Goal: Information Seeking & Learning: Learn about a topic

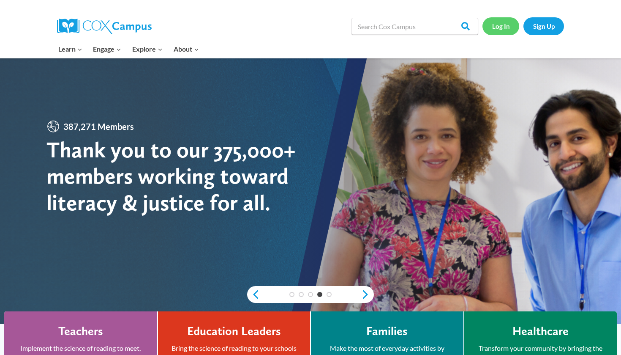
click at [499, 28] on link "Log In" at bounding box center [501, 25] width 37 height 17
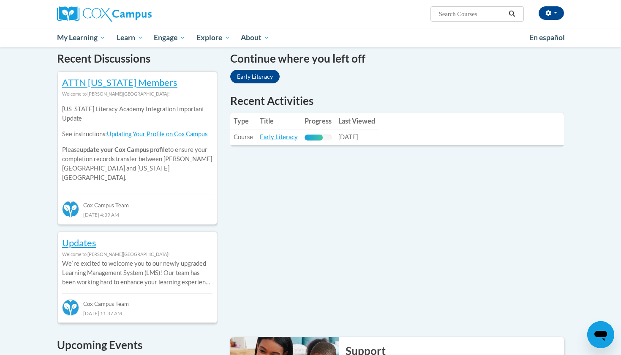
scroll to position [279, 0]
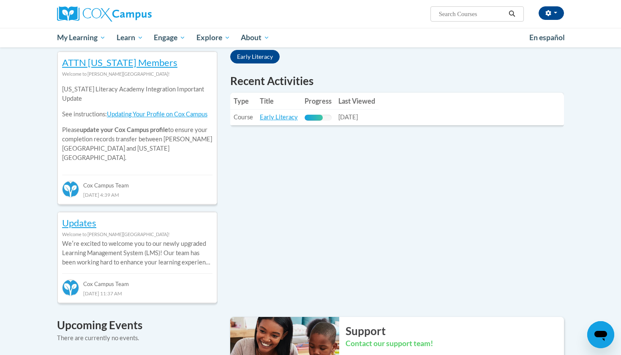
click at [269, 56] on link "Early Literacy" at bounding box center [254, 57] width 49 height 14
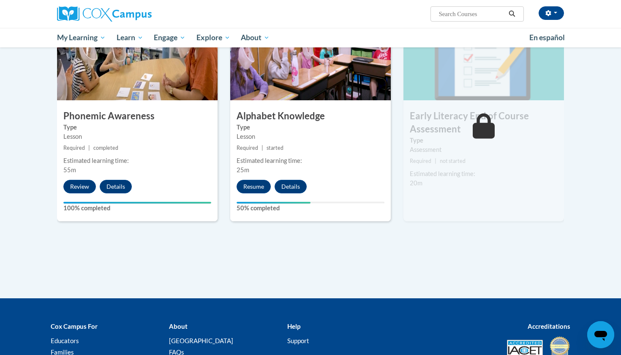
scroll to position [436, 0]
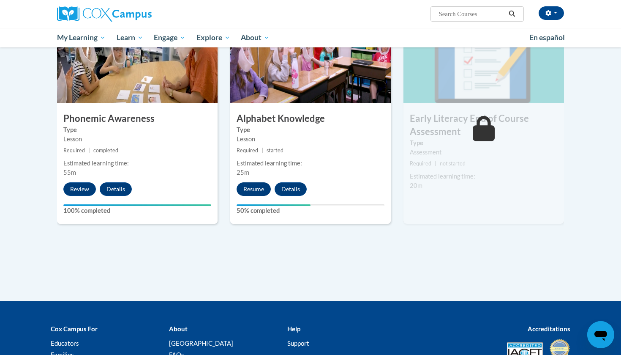
click at [255, 192] on button "Resume" at bounding box center [254, 189] width 34 height 14
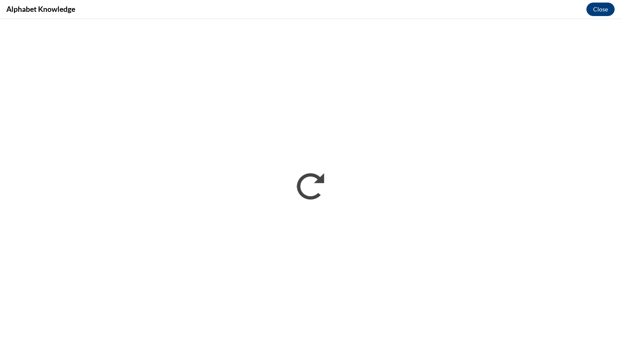
scroll to position [0, 0]
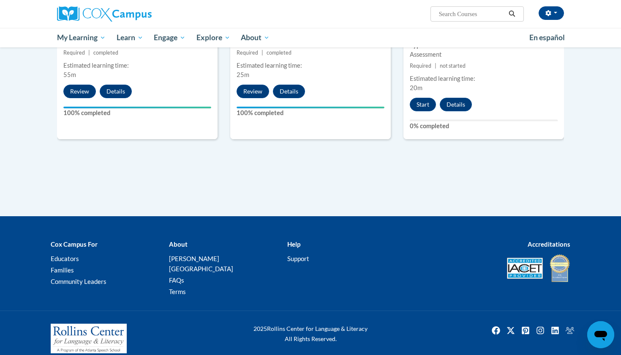
scroll to position [533, 0]
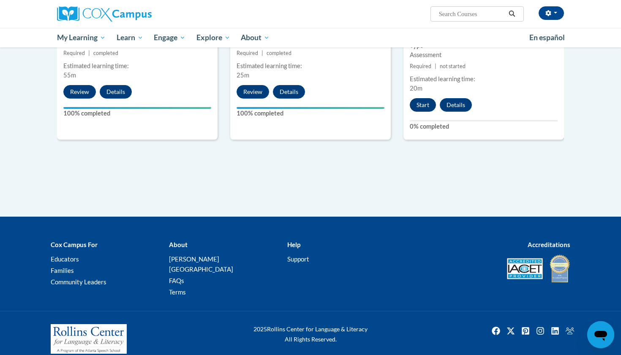
click at [429, 103] on button "Start" at bounding box center [423, 105] width 26 height 14
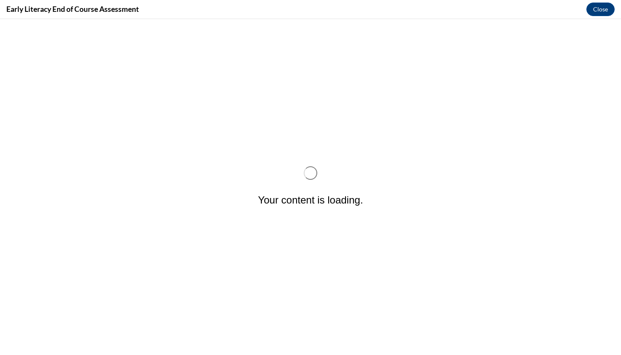
scroll to position [0, 0]
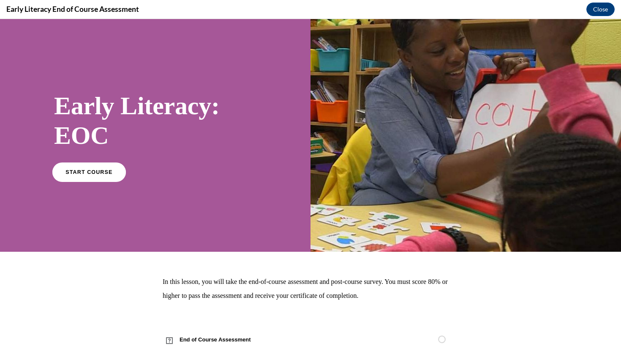
click at [76, 166] on link "START COURSE" at bounding box center [89, 171] width 74 height 19
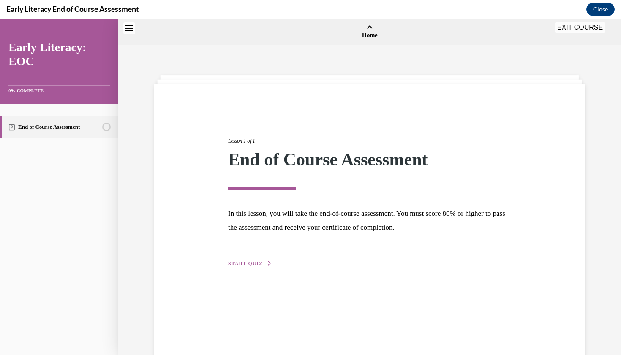
scroll to position [26, 0]
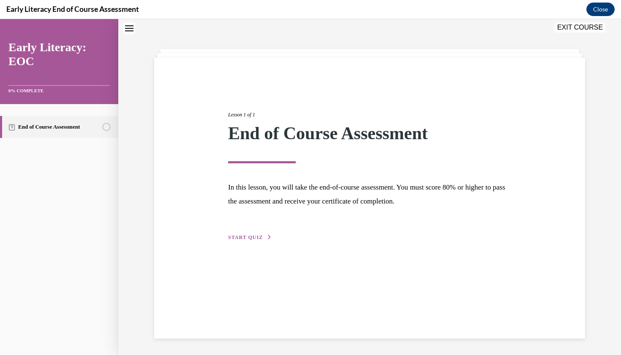
click at [246, 233] on div "Lesson 1 of 1 End of Course Assessment In this lesson, you will take the end-of…" at bounding box center [370, 166] width 296 height 150
click at [245, 238] on span "START QUIZ" at bounding box center [245, 237] width 35 height 6
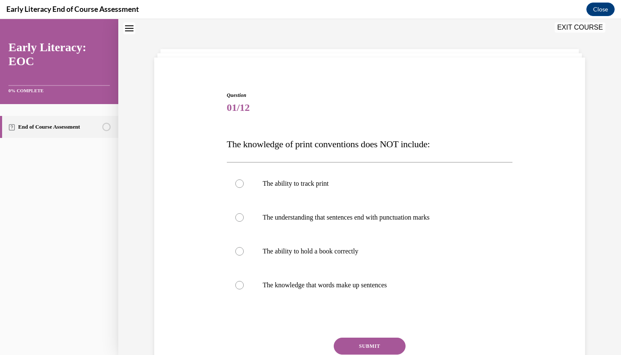
scroll to position [26, 0]
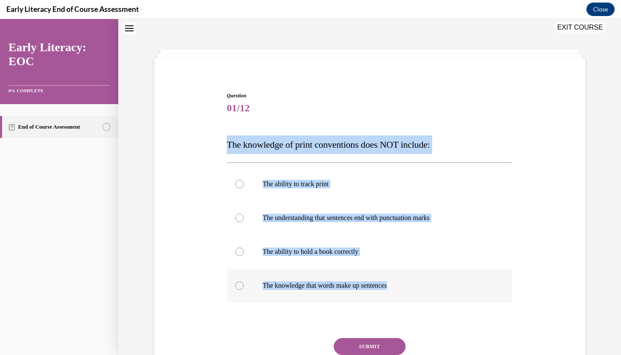
drag, startPoint x: 226, startPoint y: 141, endPoint x: 405, endPoint y: 289, distance: 231.8
click at [405, 289] on div "Question 01/12 The knowledge of print conventions does NOT include: The ability…" at bounding box center [370, 243] width 290 height 328
copy div "The knowledge of print conventions does NOT include: The ability to track print…"
click at [317, 137] on p "The knowledge of print conventions does NOT include:" at bounding box center [370, 144] width 286 height 19
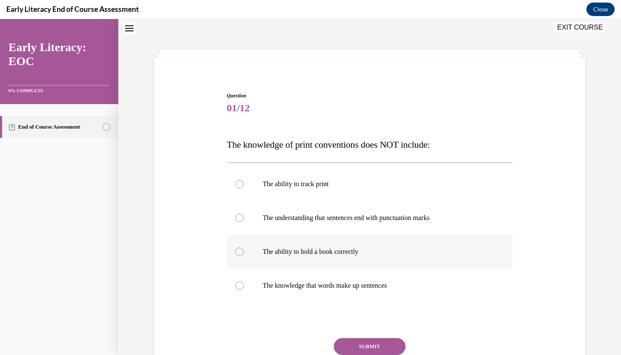
click at [292, 254] on p "The ability to hold a book correctly" at bounding box center [377, 251] width 229 height 8
click at [355, 344] on button "SUBMIT" at bounding box center [370, 346] width 72 height 17
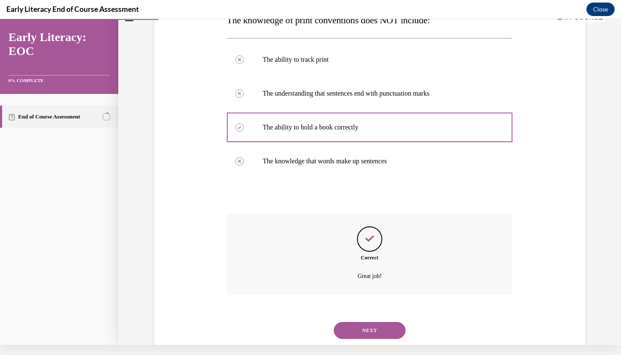
scroll to position [153, 0]
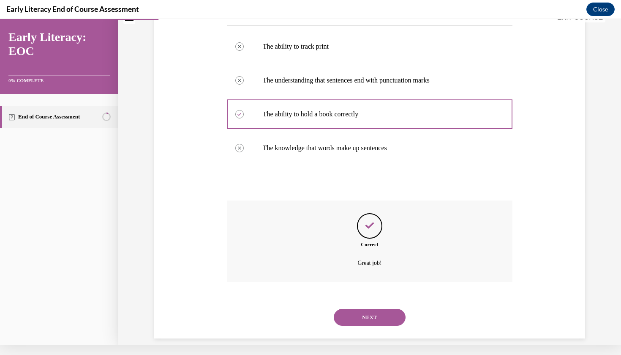
click at [369, 309] on button "NEXT" at bounding box center [370, 317] width 72 height 17
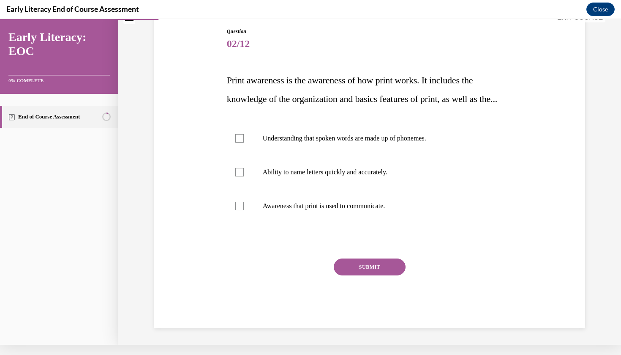
scroll to position [6, 0]
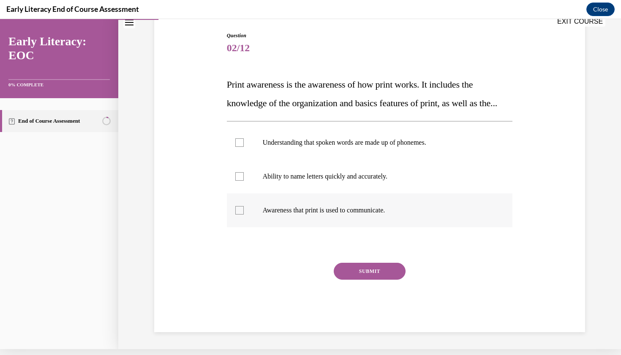
click at [314, 217] on div at bounding box center [370, 210] width 286 height 34
click at [359, 279] on button "SUBMIT" at bounding box center [370, 270] width 72 height 17
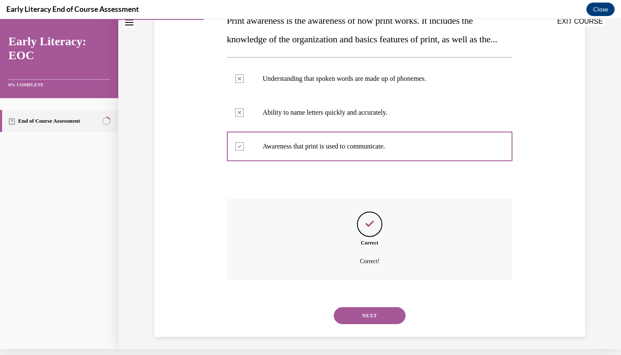
scroll to position [156, 0]
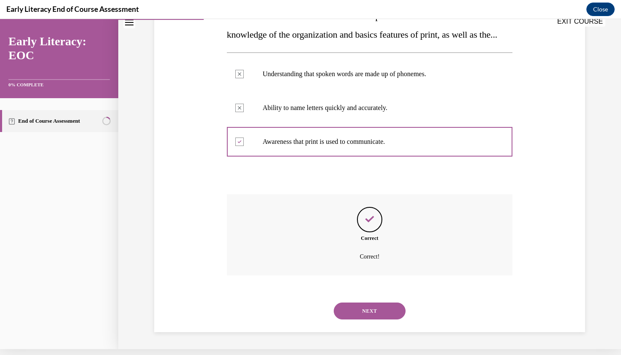
click at [368, 312] on button "NEXT" at bounding box center [370, 310] width 72 height 17
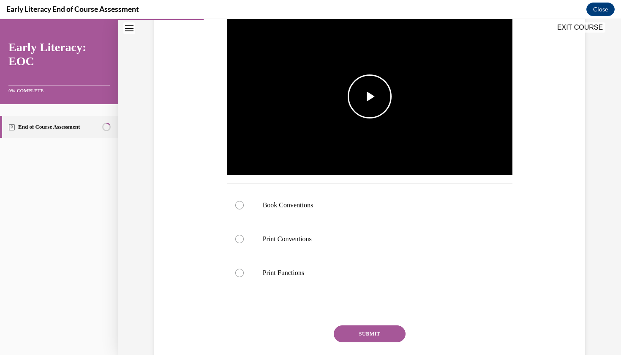
scroll to position [183, 0]
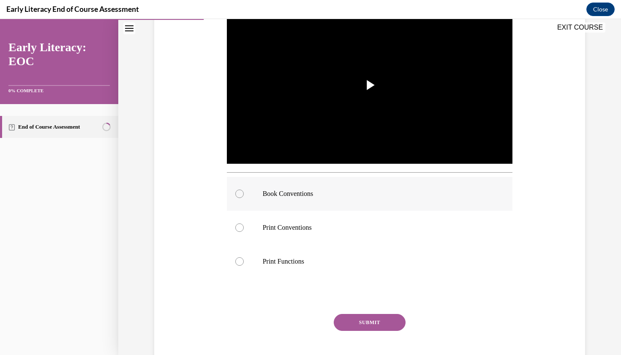
click at [298, 202] on div at bounding box center [370, 194] width 286 height 34
click at [359, 328] on button "SUBMIT" at bounding box center [370, 322] width 72 height 17
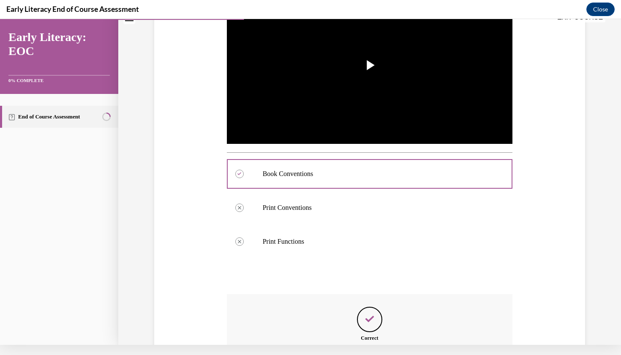
scroll to position [287, 0]
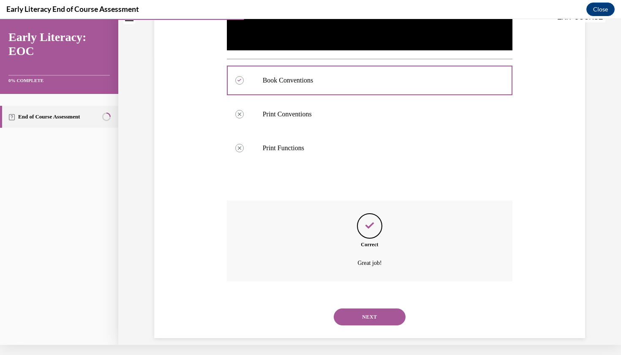
click at [368, 312] on button "NEXT" at bounding box center [370, 316] width 72 height 17
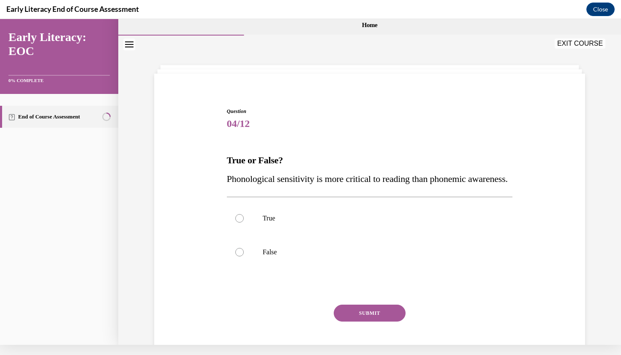
scroll to position [0, 0]
click at [287, 256] on p "False" at bounding box center [377, 252] width 229 height 8
click at [357, 321] on button "SUBMIT" at bounding box center [370, 312] width 72 height 17
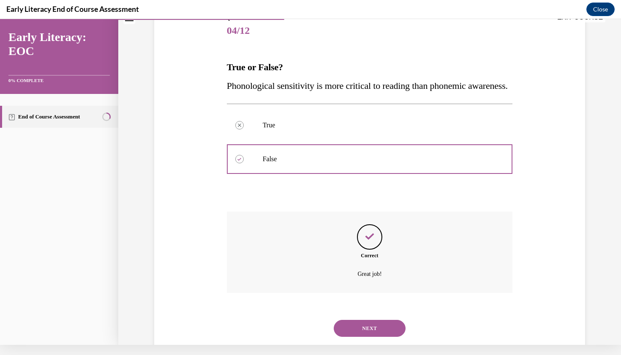
scroll to position [123, 0]
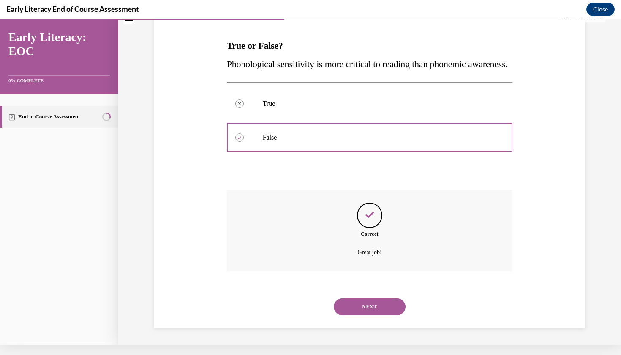
click at [361, 306] on button "NEXT" at bounding box center [370, 306] width 72 height 17
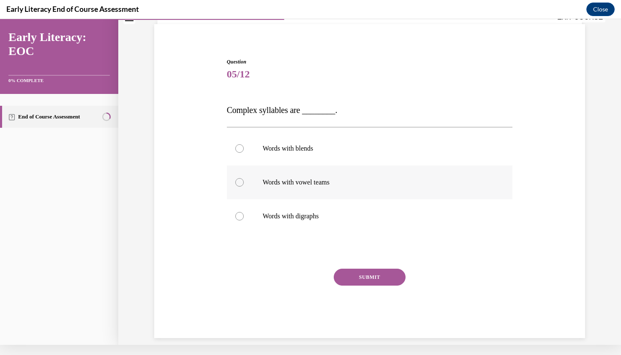
click at [327, 171] on div at bounding box center [370, 182] width 286 height 34
click at [357, 269] on button "SUBMIT" at bounding box center [370, 276] width 72 height 17
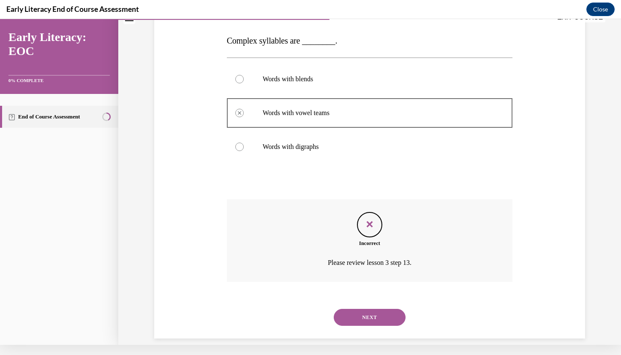
scroll to position [119, 0]
click at [357, 308] on button "NEXT" at bounding box center [370, 316] width 72 height 17
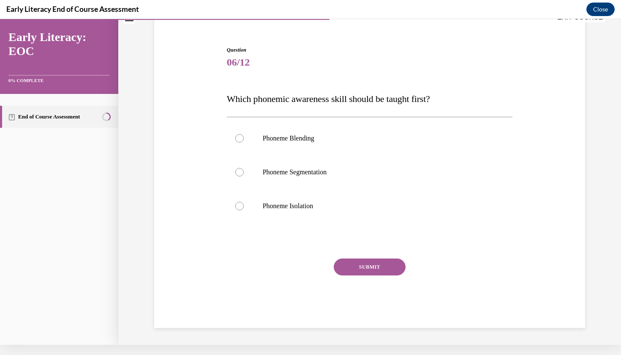
scroll to position [51, 0]
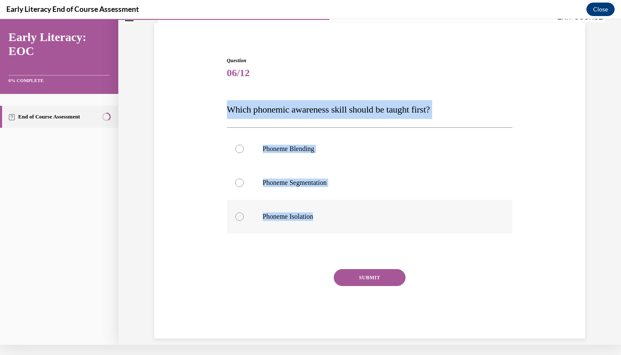
drag, startPoint x: 225, startPoint y: 108, endPoint x: 327, endPoint y: 215, distance: 147.7
click at [327, 215] on div "Question 06/12 Which phonemic awareness skill should be taught first? Phoneme B…" at bounding box center [370, 191] width 290 height 294
copy div "Which phonemic awareness skill should be taught first? Phoneme Blending Phoneme…"
click at [329, 194] on div at bounding box center [370, 183] width 286 height 34
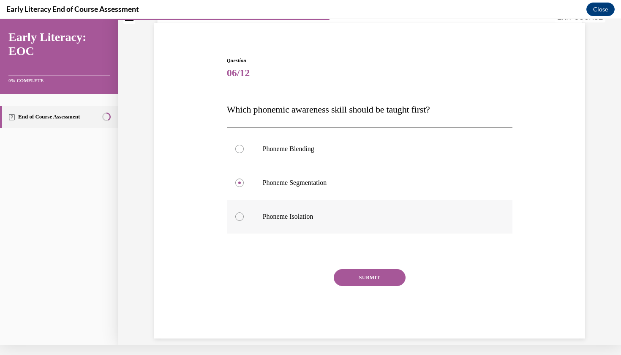
click at [312, 215] on p "Phoneme Isolation" at bounding box center [377, 216] width 229 height 8
click at [374, 284] on button "SUBMIT" at bounding box center [370, 277] width 72 height 17
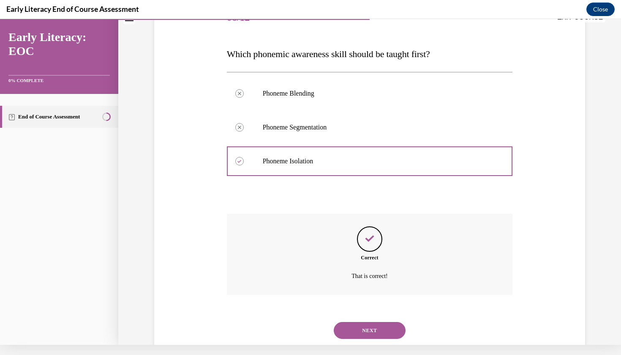
scroll to position [119, 0]
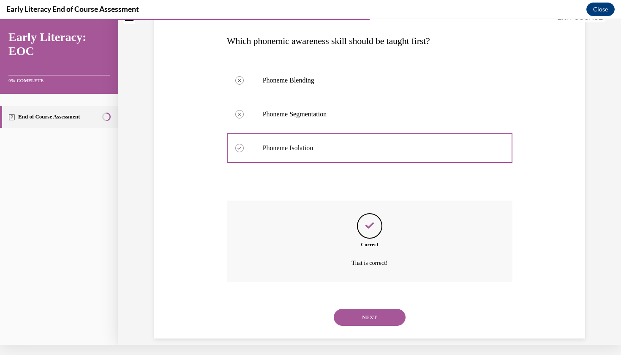
click at [371, 300] on div "NEXT" at bounding box center [370, 317] width 286 height 34
click at [371, 309] on button "NEXT" at bounding box center [370, 317] width 72 height 17
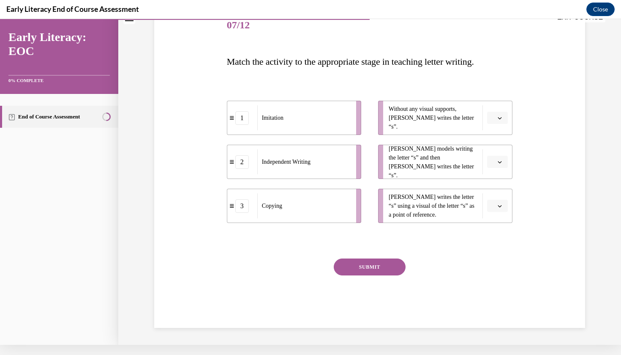
scroll to position [3, 0]
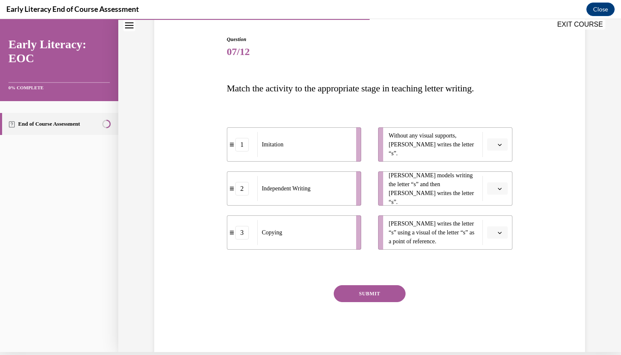
click at [489, 142] on button "button" at bounding box center [497, 144] width 21 height 13
click at [495, 193] on div "2" at bounding box center [496, 197] width 21 height 17
click at [496, 231] on button "button" at bounding box center [497, 232] width 21 height 13
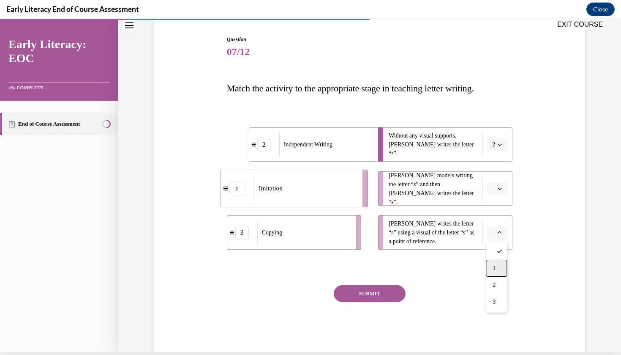
click at [495, 269] on span "1" at bounding box center [494, 268] width 3 height 7
click at [501, 184] on button "button" at bounding box center [497, 188] width 21 height 13
click at [494, 258] on span "3" at bounding box center [494, 257] width 3 height 7
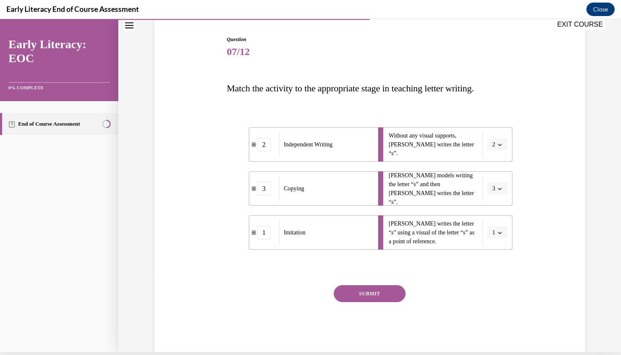
click at [388, 285] on button "SUBMIT" at bounding box center [370, 293] width 72 height 17
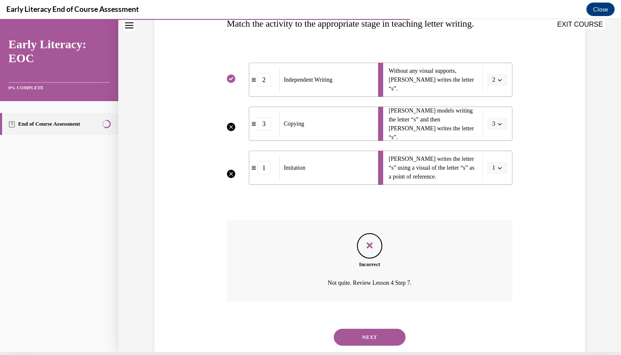
scroll to position [156, 0]
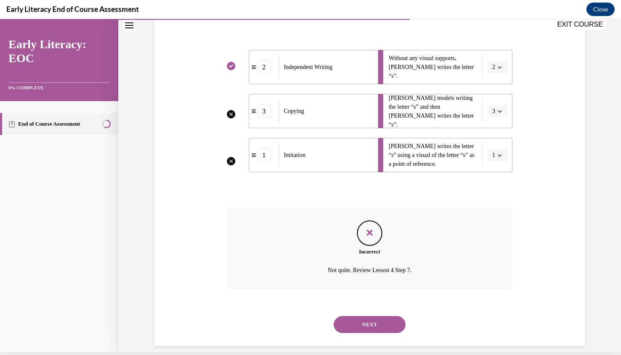
click at [372, 316] on button "NEXT" at bounding box center [370, 324] width 72 height 17
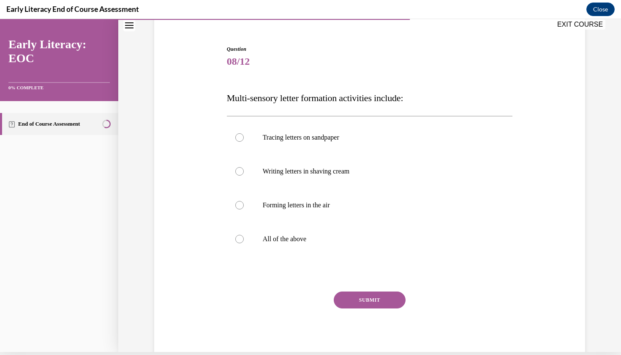
scroll to position [71, 0]
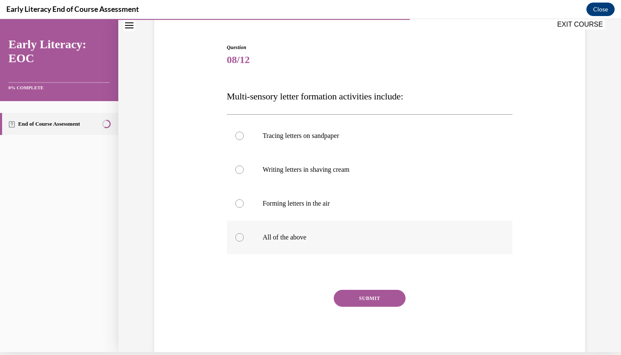
click at [277, 238] on p "All of the above" at bounding box center [377, 237] width 229 height 8
click at [380, 296] on button "SUBMIT" at bounding box center [370, 298] width 72 height 17
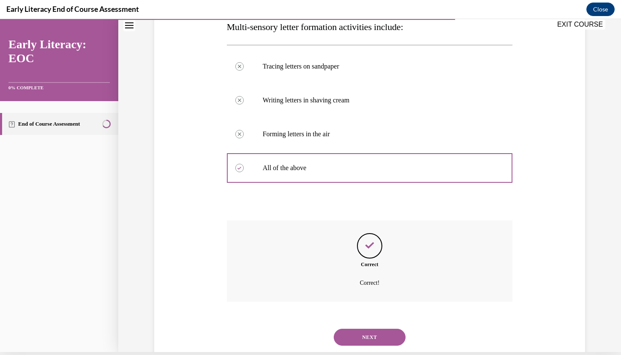
scroll to position [153, 0]
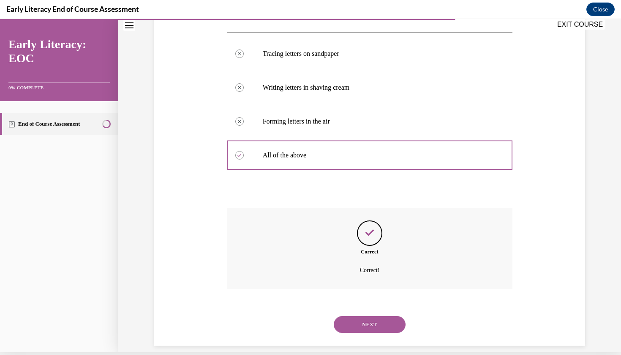
click at [370, 316] on button "NEXT" at bounding box center [370, 324] width 72 height 17
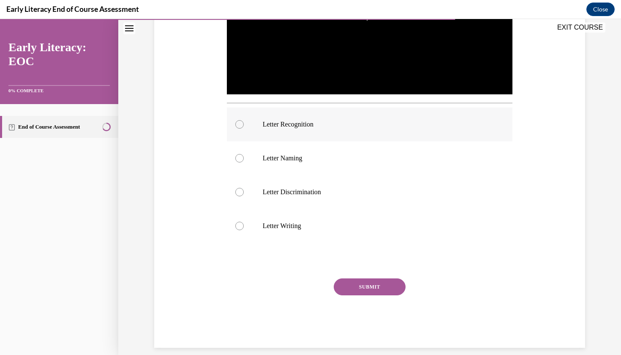
scroll to position [252, 0]
click at [333, 131] on div at bounding box center [370, 125] width 286 height 34
click at [374, 279] on button "SUBMIT" at bounding box center [370, 287] width 72 height 17
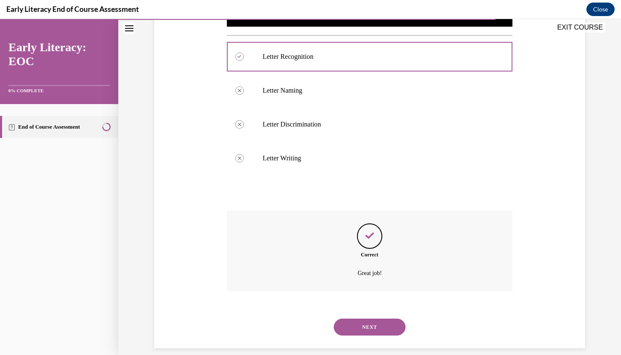
click at [371, 318] on button "NEXT" at bounding box center [370, 326] width 72 height 17
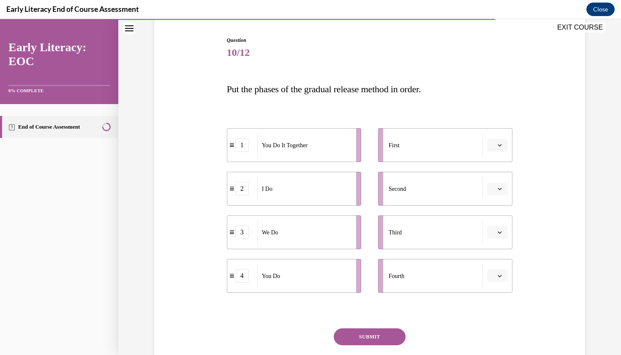
scroll to position [91, 0]
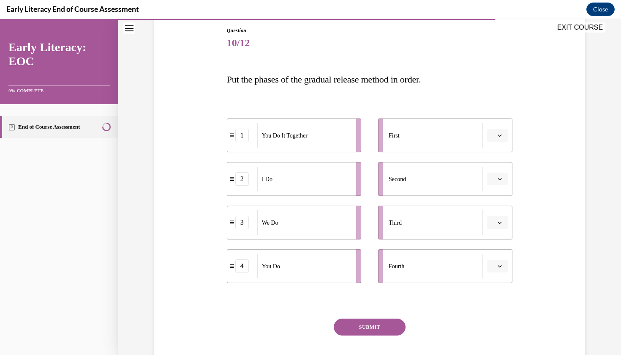
click at [505, 265] on button "button" at bounding box center [497, 266] width 21 height 13
click at [496, 301] on div at bounding box center [370, 300] width 286 height 10
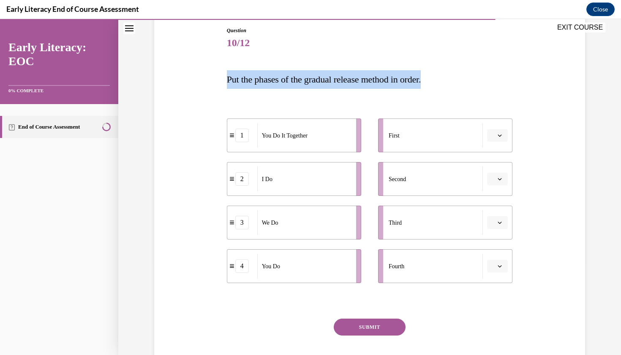
drag, startPoint x: 225, startPoint y: 79, endPoint x: 452, endPoint y: 88, distance: 227.2
click at [452, 88] on div "Question 10/12 Put the phases of the gradual release method in order. 1 You Do …" at bounding box center [370, 201] width 290 height 374
copy span "Put the phases of the gradual release method in order."
click at [503, 134] on span "button" at bounding box center [500, 135] width 6 height 6
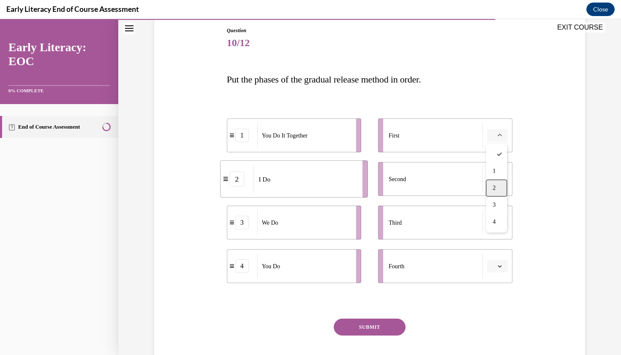
click at [495, 184] on div "2" at bounding box center [496, 188] width 21 height 17
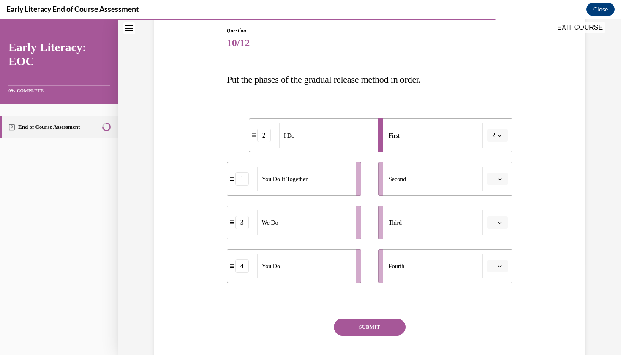
click at [499, 221] on icon "button" at bounding box center [500, 222] width 4 height 4
click at [504, 180] on button "button" at bounding box center [497, 178] width 21 height 13
click at [498, 247] on div "3" at bounding box center [496, 248] width 21 height 17
click at [501, 223] on icon "button" at bounding box center [500, 222] width 4 height 4
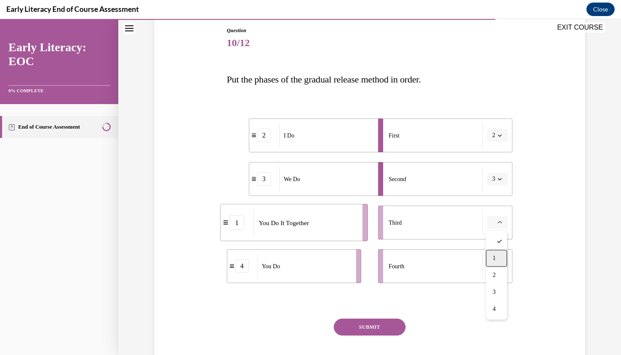
click at [499, 257] on div "1" at bounding box center [496, 258] width 21 height 17
click at [500, 269] on button "button" at bounding box center [497, 266] width 21 height 13
click at [501, 252] on div "4" at bounding box center [496, 247] width 21 height 17
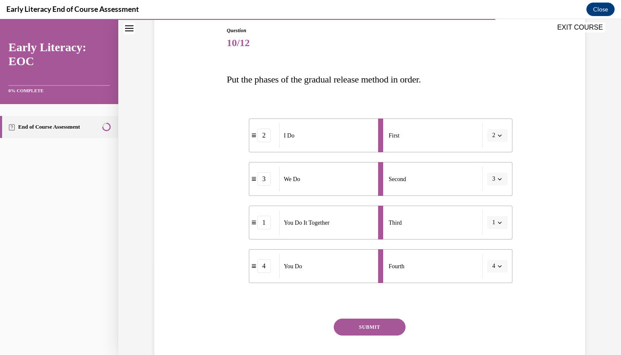
click at [381, 325] on button "SUBMIT" at bounding box center [370, 326] width 72 height 17
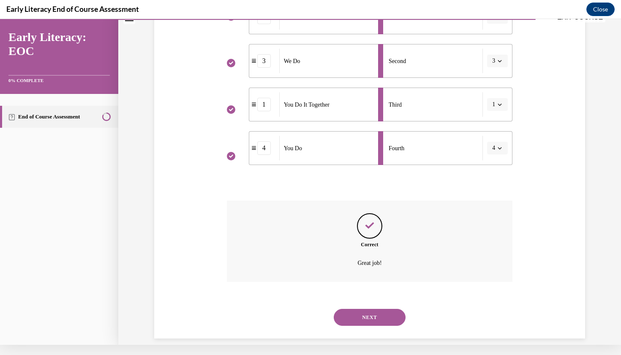
click at [366, 314] on button "NEXT" at bounding box center [370, 317] width 72 height 17
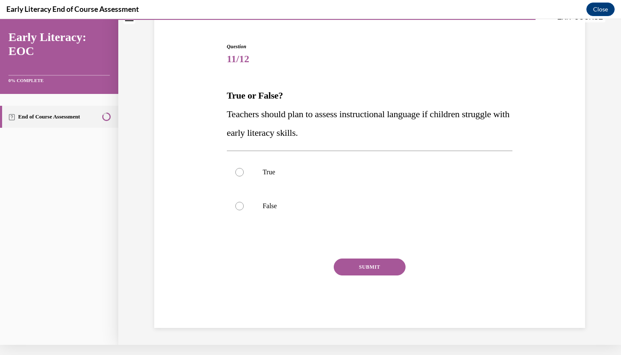
scroll to position [52, 0]
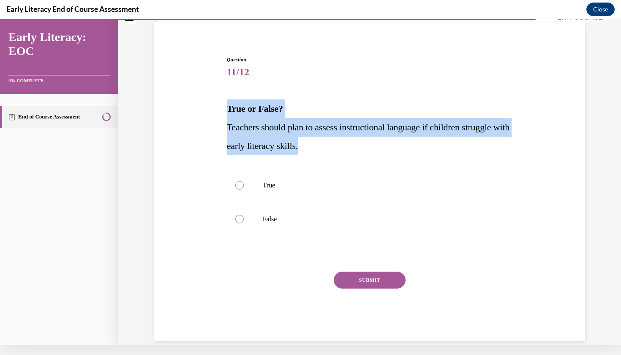
drag, startPoint x: 227, startPoint y: 107, endPoint x: 335, endPoint y: 148, distance: 115.2
click at [335, 148] on div "True or False? Teachers should plan to assess instructional language if childre…" at bounding box center [370, 127] width 286 height 56
copy div "True or False? Teachers should plan to assess instructional language if childre…"
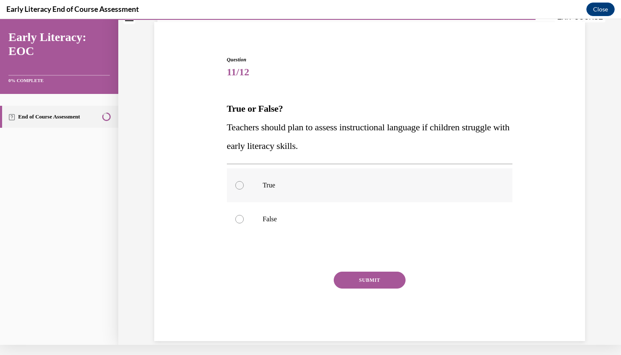
click at [266, 197] on div at bounding box center [370, 185] width 286 height 34
click at [342, 276] on button "SUBMIT" at bounding box center [370, 279] width 72 height 17
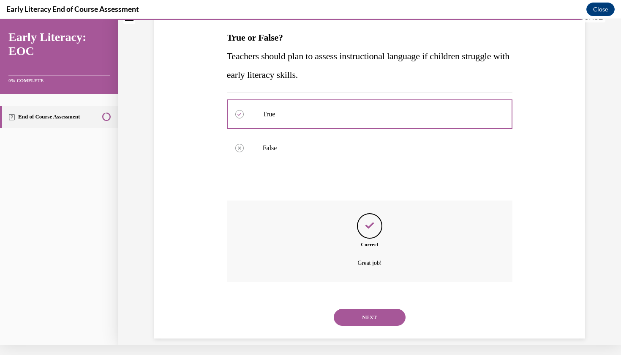
click at [374, 309] on button "NEXT" at bounding box center [370, 317] width 72 height 17
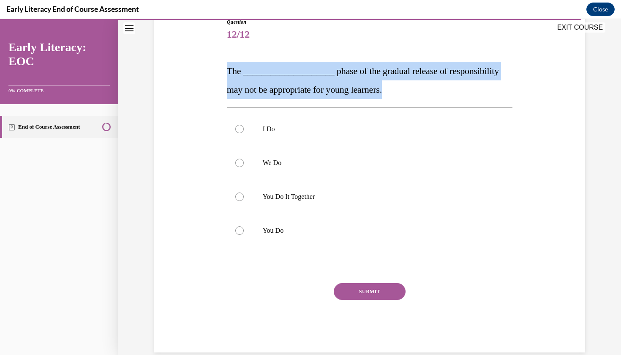
drag, startPoint x: 223, startPoint y: 73, endPoint x: 384, endPoint y: 97, distance: 162.9
click at [385, 97] on div "Question 12/12 The ____________________ phase of the gradual release of respons…" at bounding box center [369, 172] width 435 height 359
copy span "The ____________________ phase of the gradual release of responsibility may not…"
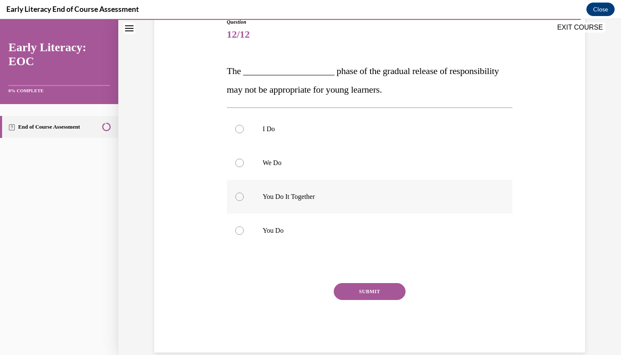
click at [304, 202] on div at bounding box center [370, 197] width 286 height 34
click at [361, 293] on button "SUBMIT" at bounding box center [370, 291] width 72 height 17
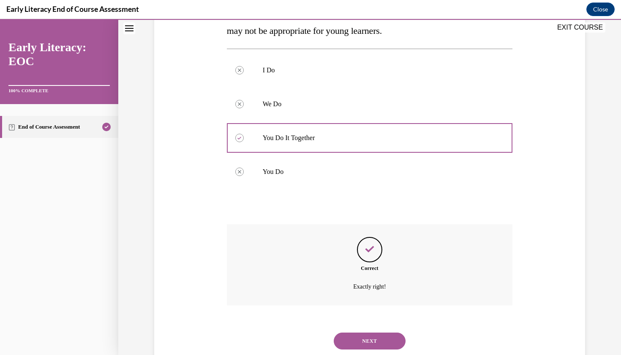
scroll to position [172, 0]
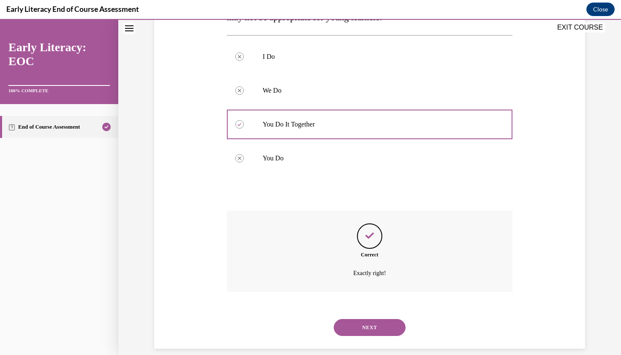
click at [363, 319] on button "NEXT" at bounding box center [370, 327] width 72 height 17
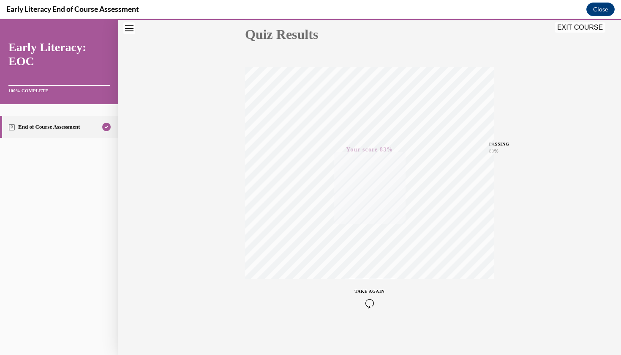
scroll to position [97, 0]
click at [588, 27] on button "EXIT COURSE" at bounding box center [580, 27] width 51 height 10
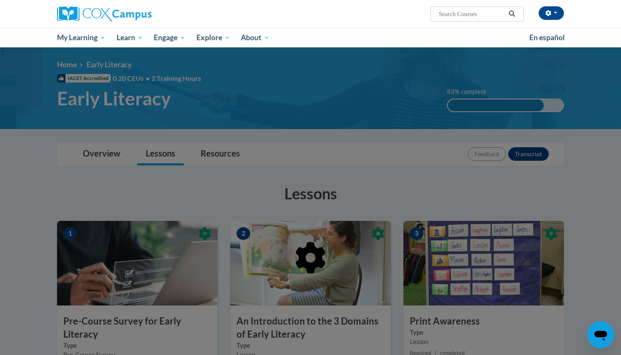
scroll to position [0, 0]
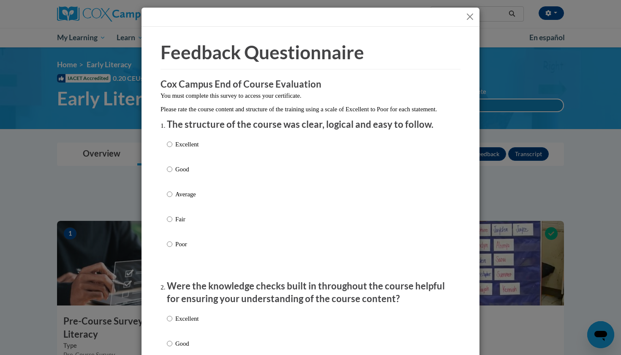
click at [193, 149] on p "Excellent" at bounding box center [186, 143] width 23 height 9
click at [172, 149] on input "Excellent" at bounding box center [169, 143] width 5 height 9
radio input "true"
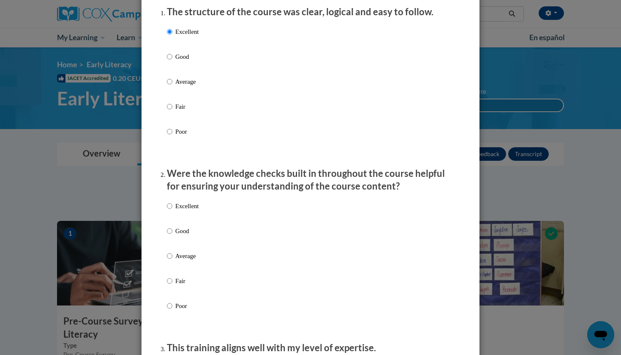
scroll to position [115, 0]
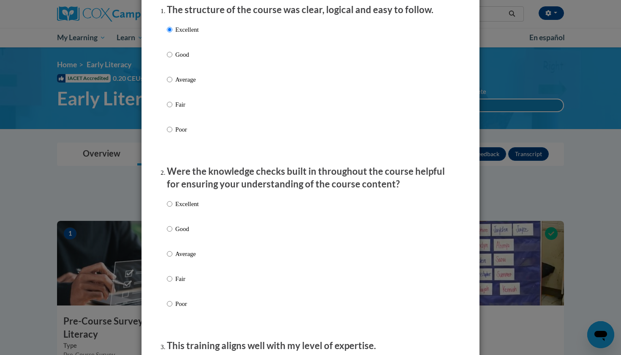
click at [187, 208] on p "Excellent" at bounding box center [186, 203] width 23 height 9
click at [172, 208] on input "Excellent" at bounding box center [169, 203] width 5 height 9
radio input "true"
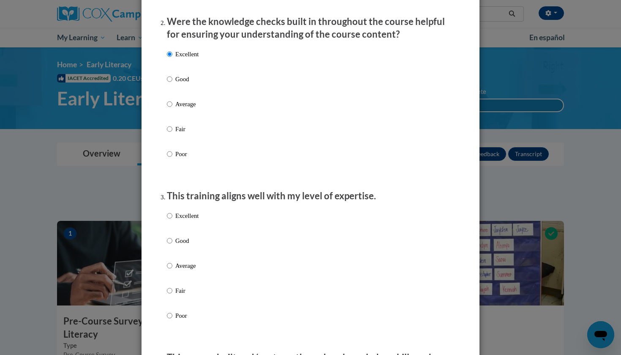
click at [182, 220] on p "Excellent" at bounding box center [186, 215] width 23 height 9
click at [172, 220] on input "Excellent" at bounding box center [169, 215] width 5 height 9
radio input "true"
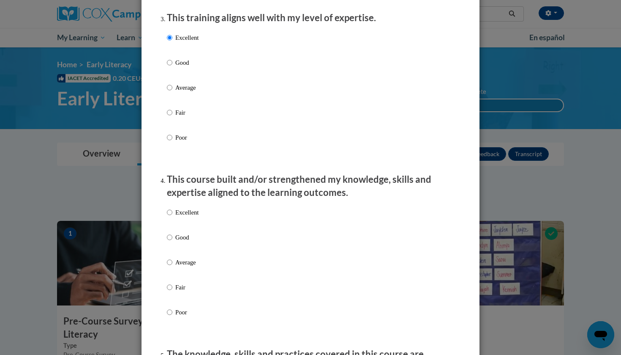
scroll to position [458, 0]
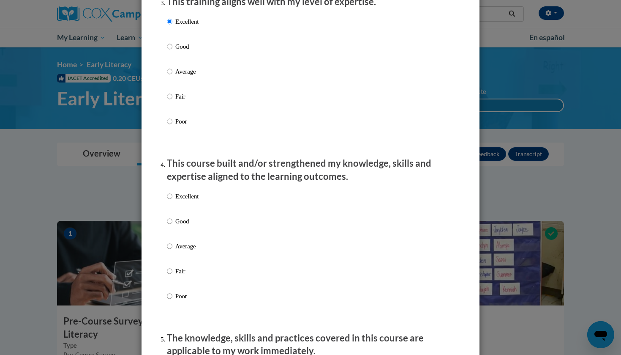
click at [188, 195] on div "Excellent Good Average Fair Poor" at bounding box center [183, 252] width 32 height 131
click at [185, 201] on p "Excellent" at bounding box center [186, 195] width 23 height 9
click at [172, 201] on input "Excellent" at bounding box center [169, 195] width 5 height 9
radio input "true"
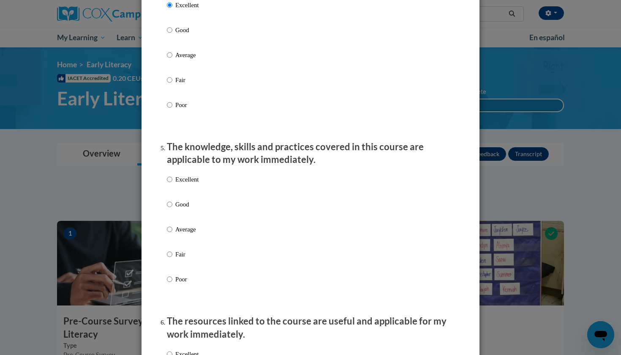
scroll to position [650, 0]
click at [185, 182] on p "Excellent" at bounding box center [186, 178] width 23 height 9
click at [172, 182] on input "Excellent" at bounding box center [169, 178] width 5 height 9
radio input "true"
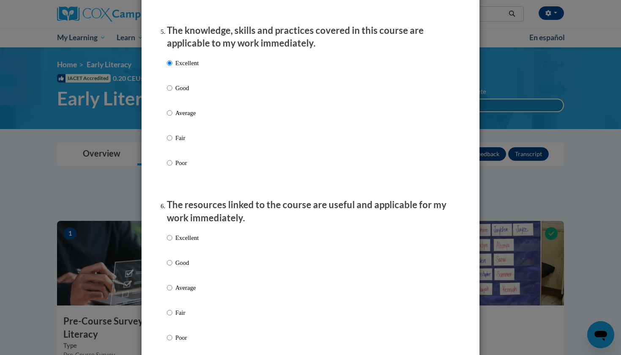
scroll to position [769, 0]
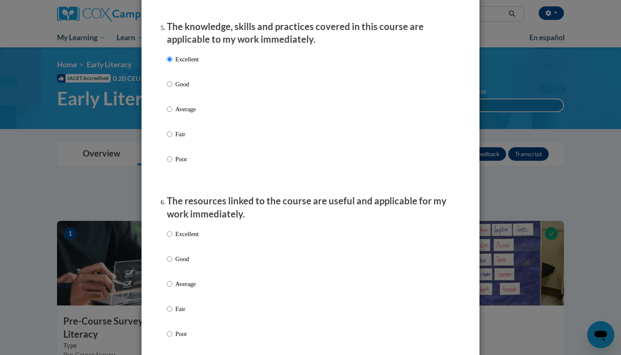
click at [188, 229] on div "Excellent Good Average Fair Poor" at bounding box center [183, 290] width 32 height 131
click at [188, 238] on p "Excellent" at bounding box center [186, 233] width 23 height 9
click at [172, 238] on input "Excellent" at bounding box center [169, 233] width 5 height 9
radio input "true"
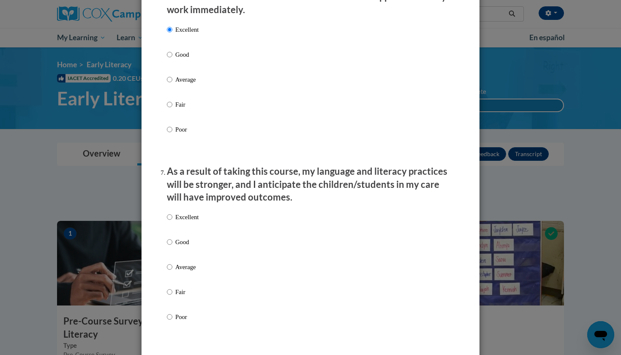
scroll to position [976, 0]
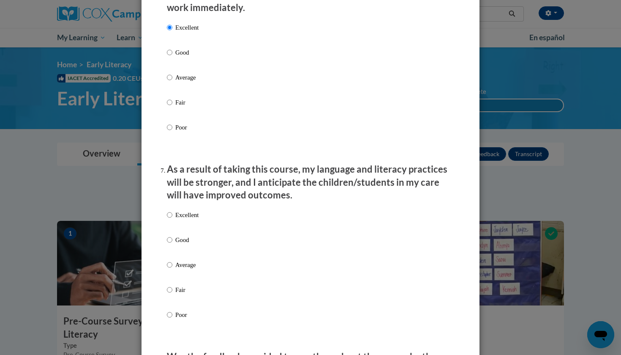
click at [184, 219] on p "Excellent" at bounding box center [186, 214] width 23 height 9
click at [172, 219] on input "Excellent" at bounding box center [169, 214] width 5 height 9
radio input "true"
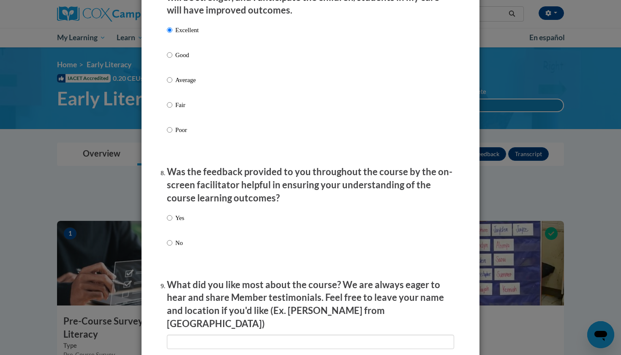
click at [183, 216] on p "Yes" at bounding box center [179, 217] width 9 height 9
click at [172, 216] on input "Yes" at bounding box center [169, 217] width 5 height 9
radio input "true"
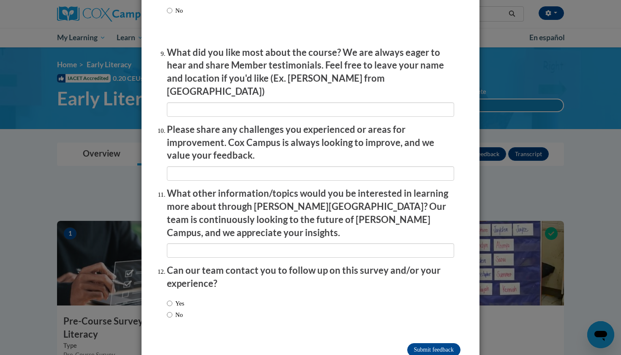
scroll to position [1392, 0]
click at [180, 299] on label "Yes" at bounding box center [175, 303] width 17 height 9
click at [172, 299] on input "Yes" at bounding box center [169, 303] width 5 height 9
radio input "true"
click at [418, 343] on input "Submit feedback" at bounding box center [433, 350] width 53 height 14
